Goal: Task Accomplishment & Management: Manage account settings

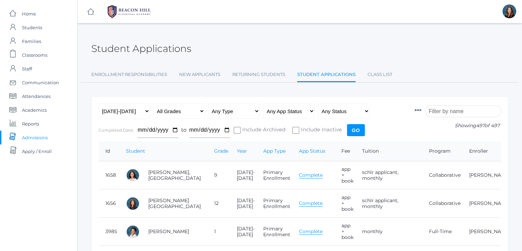
click at [443, 112] on input "search" at bounding box center [463, 111] width 76 height 12
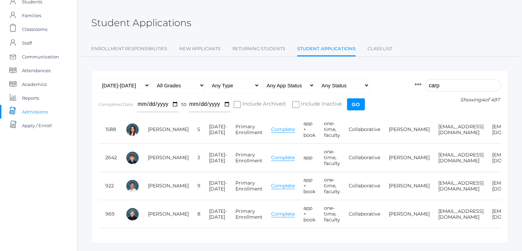
scroll to position [27, 0]
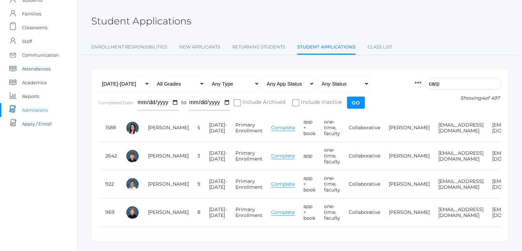
type input "carp"
click at [376, 44] on link "Class List" at bounding box center [380, 47] width 25 height 14
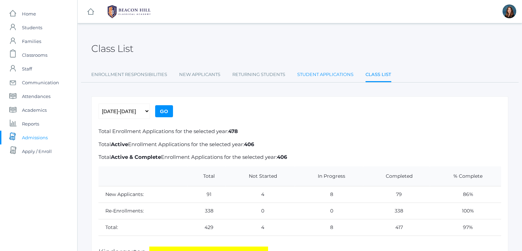
click at [333, 72] on link "Student Applications" at bounding box center [325, 75] width 56 height 14
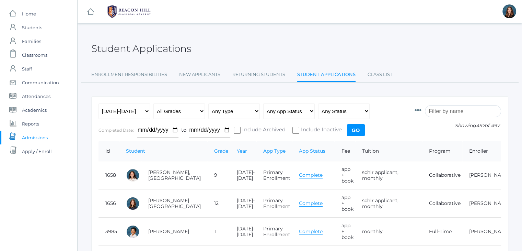
click at [468, 111] on input "search" at bounding box center [463, 111] width 76 height 12
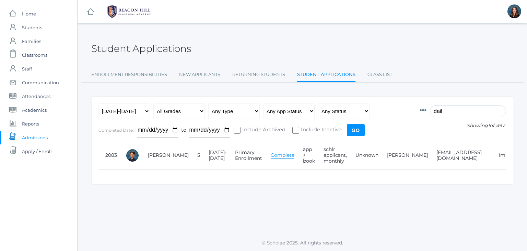
type input "dail"
click at [271, 153] on link "Complete" at bounding box center [283, 155] width 24 height 7
click at [384, 72] on link "Class List" at bounding box center [380, 75] width 25 height 14
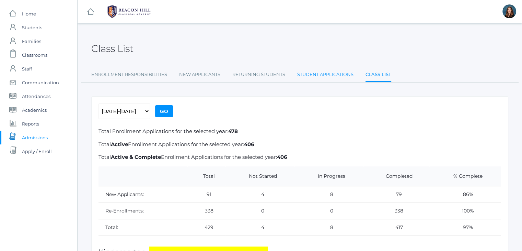
click at [303, 75] on link "Student Applications" at bounding box center [325, 75] width 56 height 14
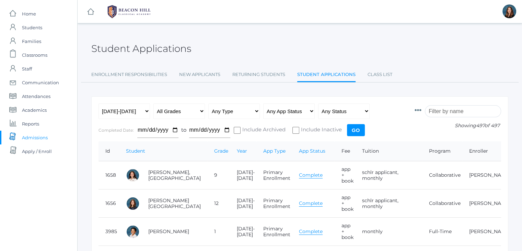
click at [477, 114] on input "search" at bounding box center [463, 111] width 76 height 12
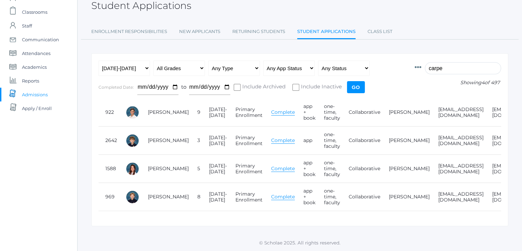
scroll to position [47, 0]
type input "carpe"
click at [271, 165] on link "Complete" at bounding box center [283, 168] width 24 height 7
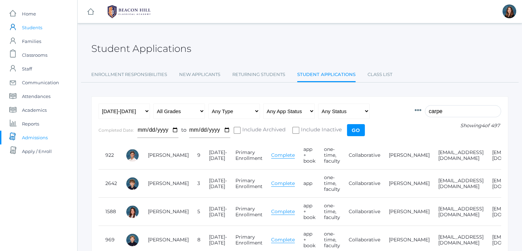
click at [33, 27] on span "Students" at bounding box center [32, 28] width 20 height 14
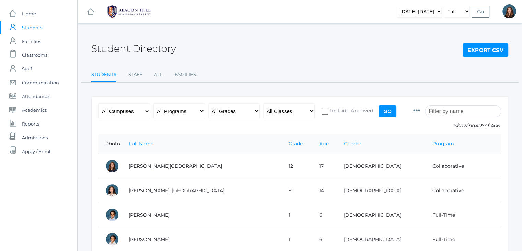
click at [469, 110] on input "search" at bounding box center [463, 111] width 76 height 12
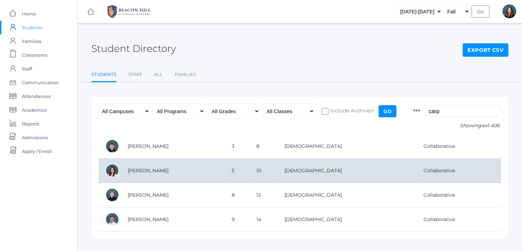
type input "carp"
click at [141, 171] on td "[PERSON_NAME]" at bounding box center [173, 170] width 104 height 24
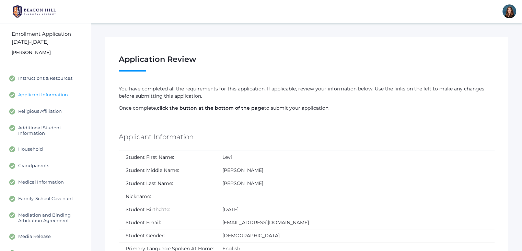
click at [43, 92] on span "Applicant Information" at bounding box center [43, 95] width 50 height 6
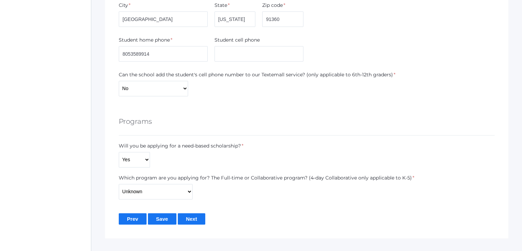
scroll to position [444, 0]
click at [187, 191] on select "Full-Time 4-Day Collaborative Collaborative Unknown" at bounding box center [156, 190] width 74 height 15
select select "Full-Time"
click at [119, 183] on select "Full-Time 4-Day Collaborative Collaborative Unknown" at bounding box center [156, 190] width 74 height 15
click at [170, 218] on input "Save" at bounding box center [162, 217] width 28 height 11
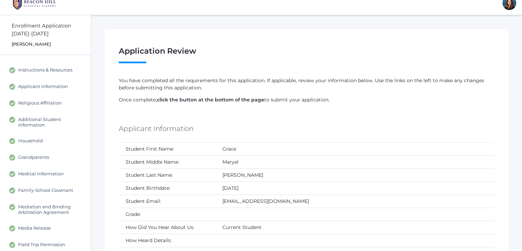
scroll to position [8, 0]
click at [54, 84] on span "Applicant Information" at bounding box center [43, 86] width 50 height 6
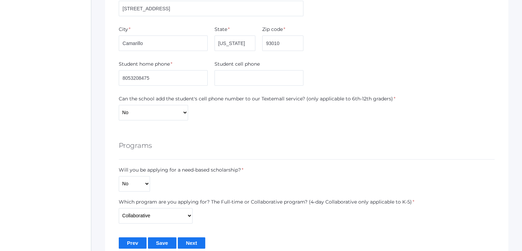
scroll to position [460, 0]
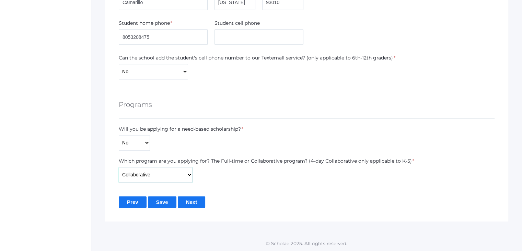
click at [168, 171] on select "Full-Time 4-Day Collaborative Collaborative Unknown" at bounding box center [156, 174] width 74 height 15
select select "Full-Time"
click at [119, 167] on select "Full-Time 4-Day Collaborative Collaborative Unknown" at bounding box center [156, 174] width 74 height 15
click at [161, 201] on input "Save" at bounding box center [162, 201] width 28 height 11
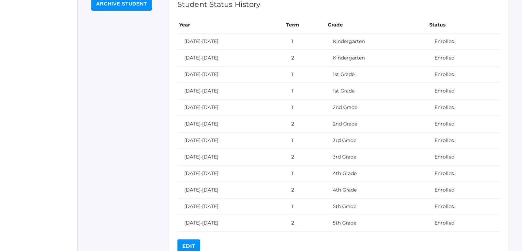
scroll to position [350, 0]
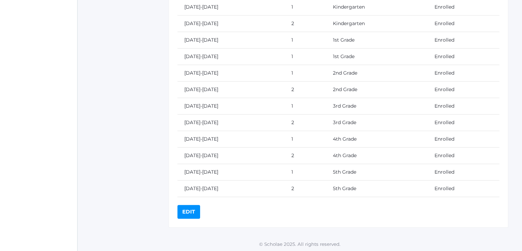
click at [184, 215] on link "Edit" at bounding box center [189, 212] width 23 height 14
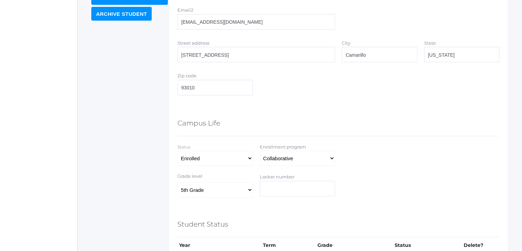
scroll to position [295, 0]
click at [301, 159] on select "Full-Time 4-Day Collaborative Collaborative Affiliate" at bounding box center [298, 157] width 76 height 15
select select "Full-Time"
click at [260, 150] on select "Full-Time 4-Day Collaborative Collaborative Affiliate" at bounding box center [298, 157] width 76 height 15
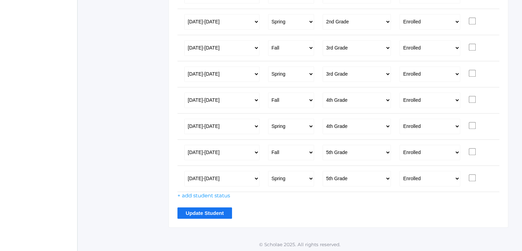
click at [212, 208] on input "Update Student" at bounding box center [205, 212] width 55 height 11
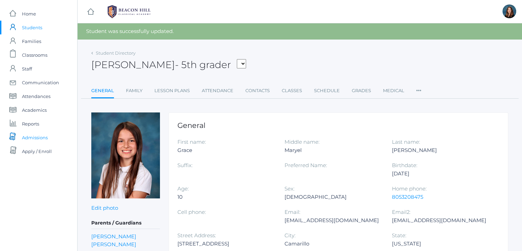
click at [45, 138] on span "Admissions" at bounding box center [35, 137] width 26 height 14
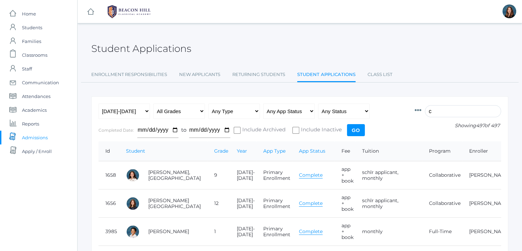
click at [450, 109] on input "c" at bounding box center [463, 111] width 76 height 12
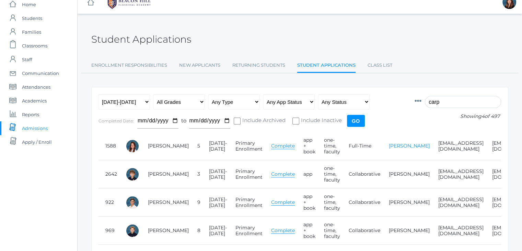
scroll to position [10, 0]
type input "carp"
click at [154, 228] on link "[PERSON_NAME]" at bounding box center [168, 230] width 41 height 6
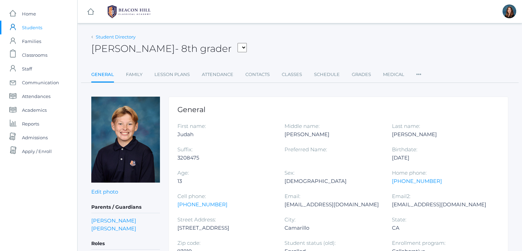
click at [101, 38] on link "Student Directory" at bounding box center [116, 36] width 40 height 5
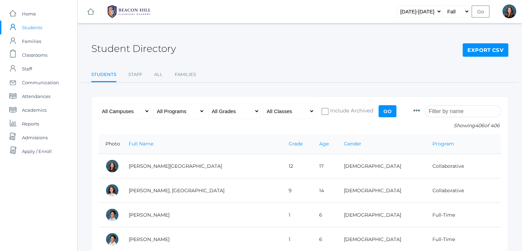
click at [447, 111] on input "search" at bounding box center [463, 111] width 76 height 12
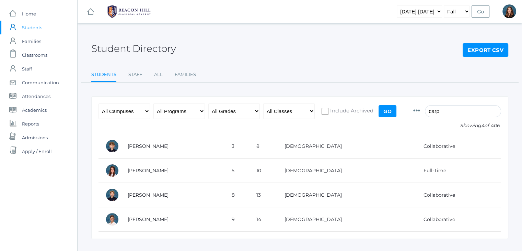
type input "carp"
